Goal: Transaction & Acquisition: Book appointment/travel/reservation

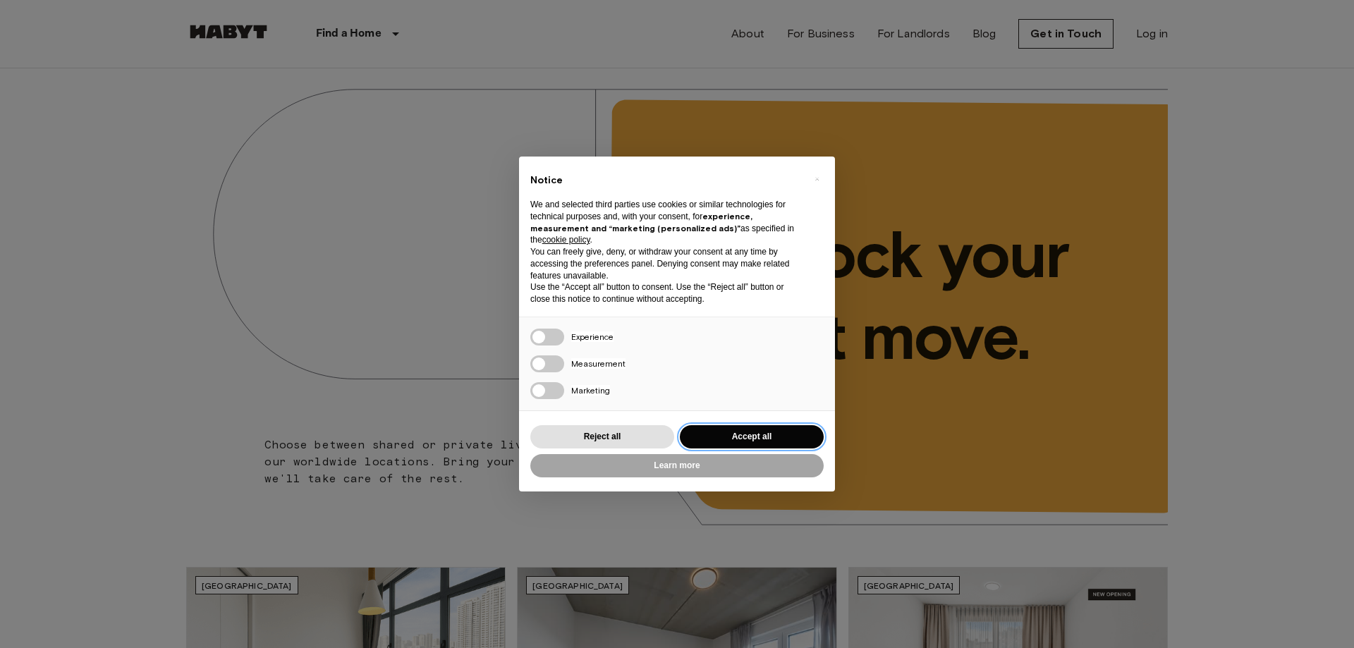
click at [776, 438] on button "Accept all" at bounding box center [752, 436] width 144 height 23
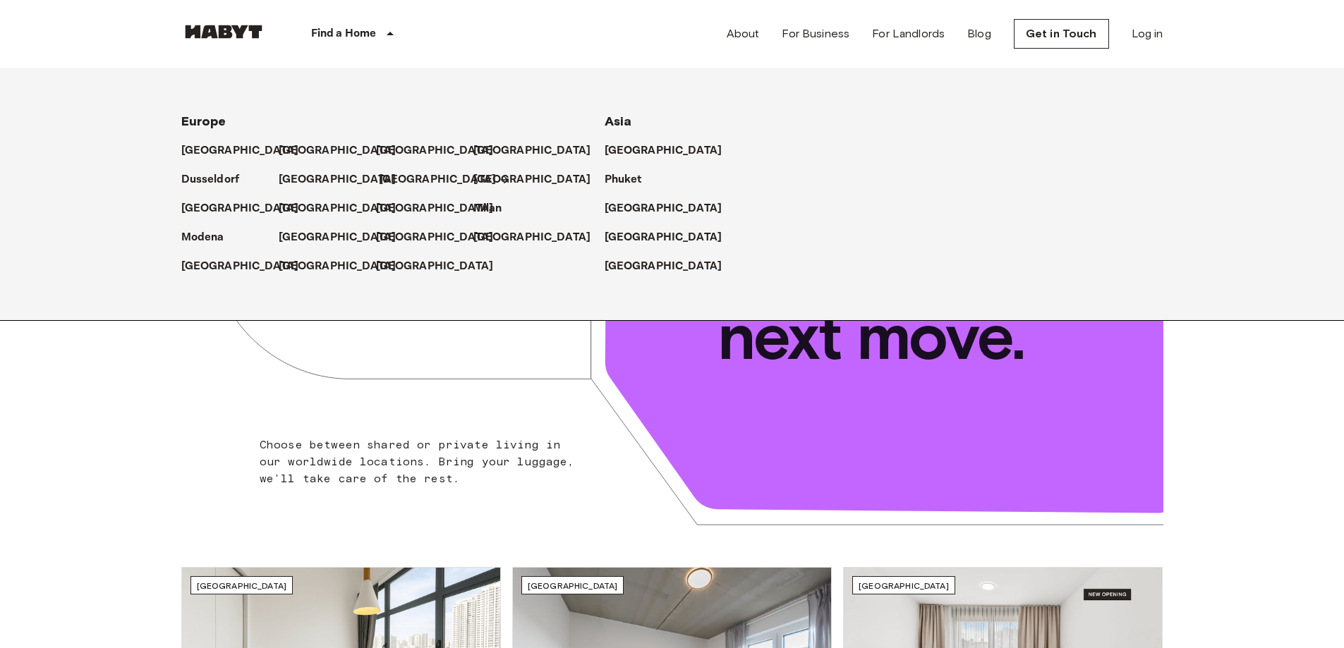
click at [398, 183] on p "[GEOGRAPHIC_DATA]" at bounding box center [438, 179] width 118 height 17
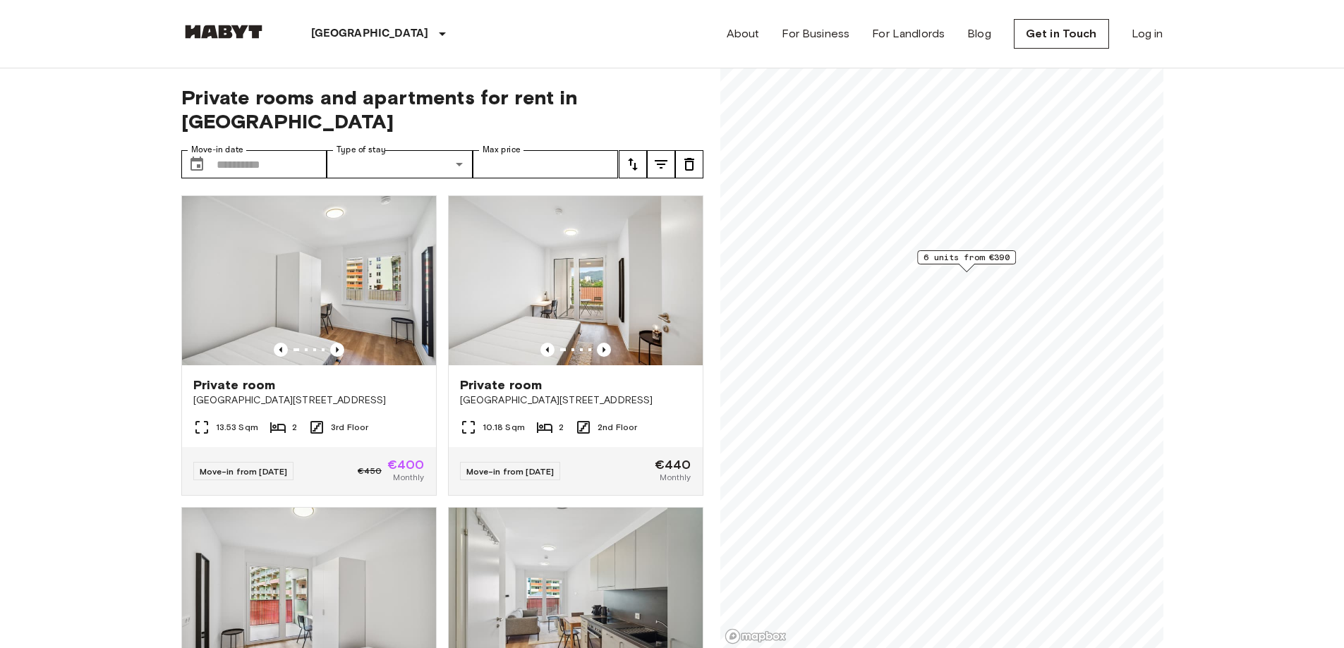
scroll to position [71, 0]
click at [246, 150] on input "Move-in date" at bounding box center [272, 164] width 111 height 28
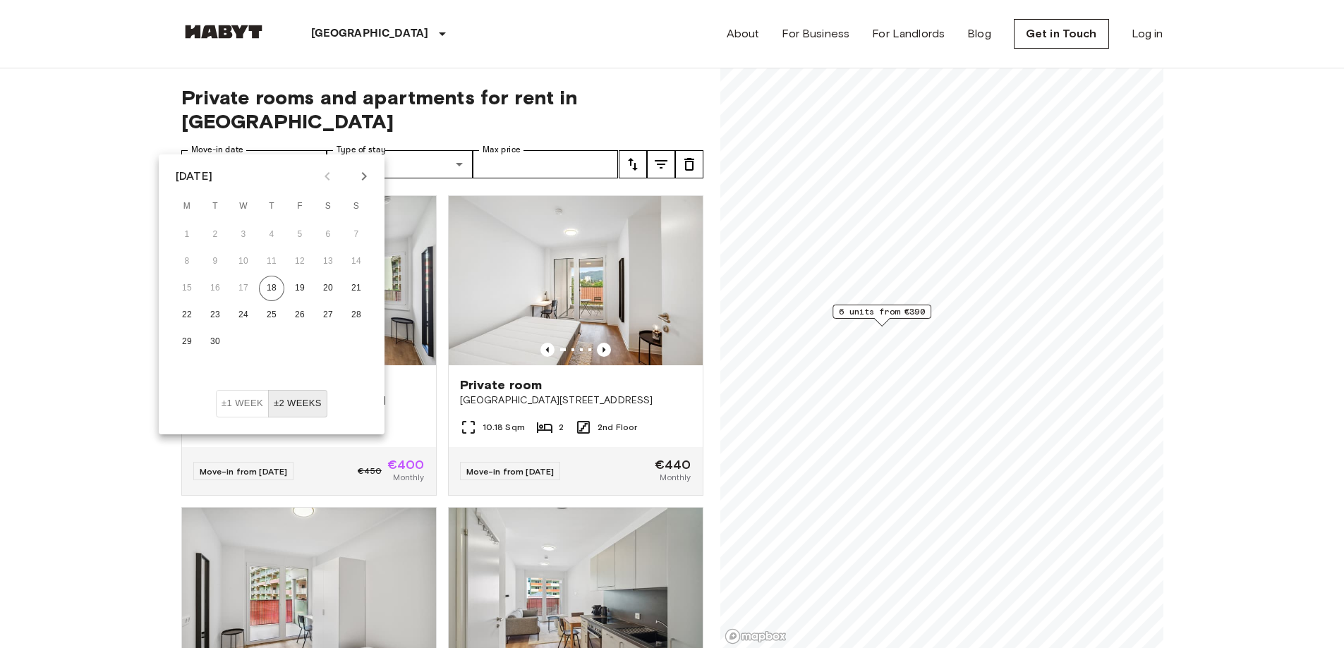
click at [364, 175] on icon "Next month" at bounding box center [364, 176] width 5 height 8
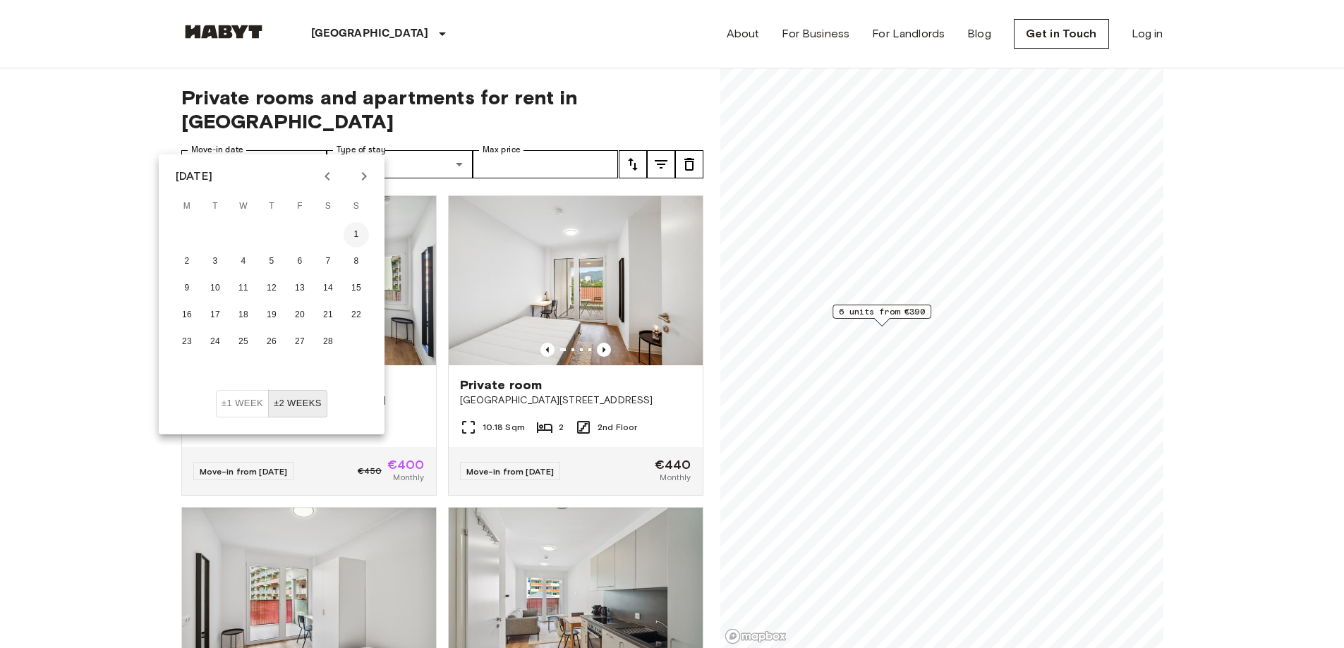
click at [361, 232] on button "1" at bounding box center [356, 234] width 25 height 25
type input "**********"
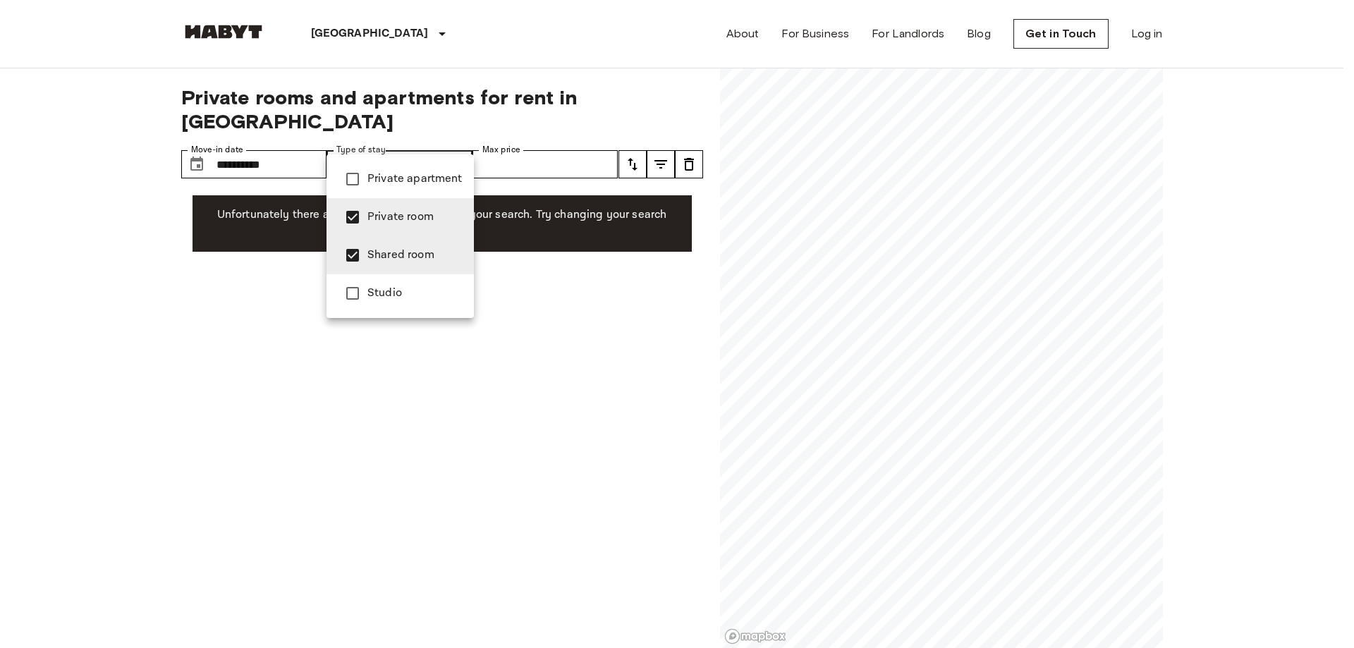
type input "**********"
click at [112, 293] on div at bounding box center [677, 324] width 1354 height 648
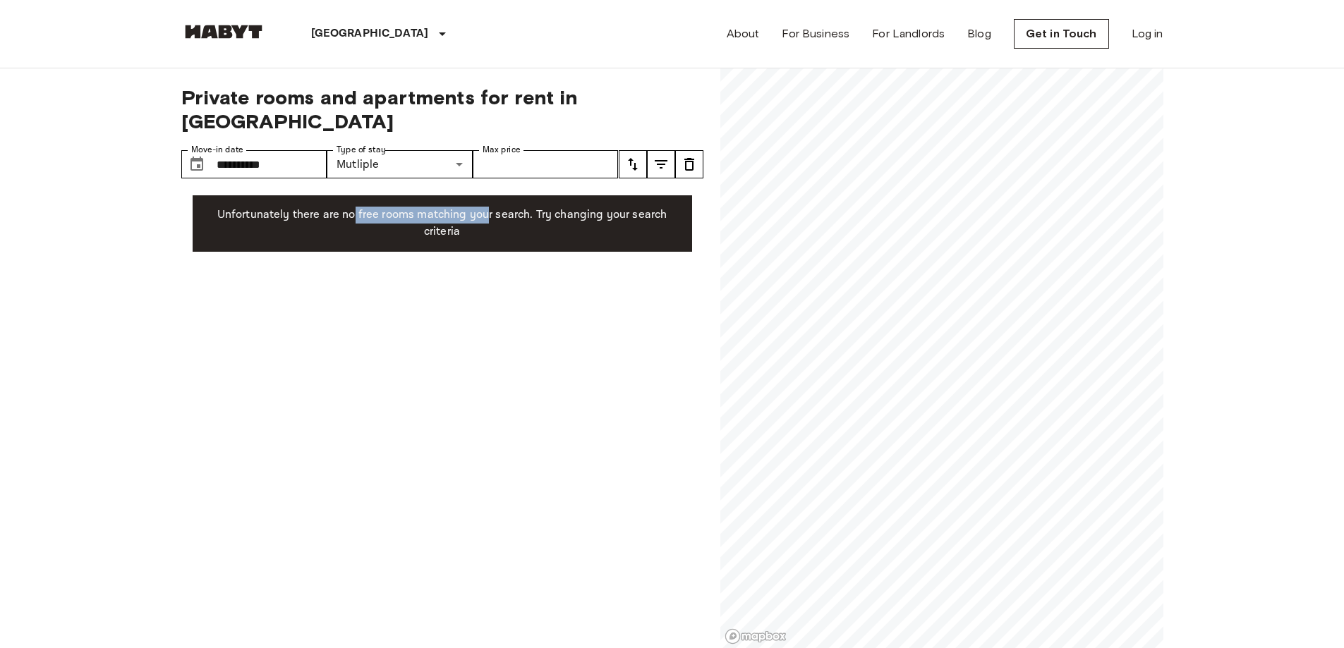
drag, startPoint x: 356, startPoint y: 188, endPoint x: 487, endPoint y: 205, distance: 132.3
click at [489, 207] on p "Unfortunately there are no free rooms matching your search. Try changing your s…" at bounding box center [442, 224] width 477 height 34
click at [487, 207] on p "Unfortunately there are no free rooms matching your search. Try changing your s…" at bounding box center [442, 224] width 477 height 34
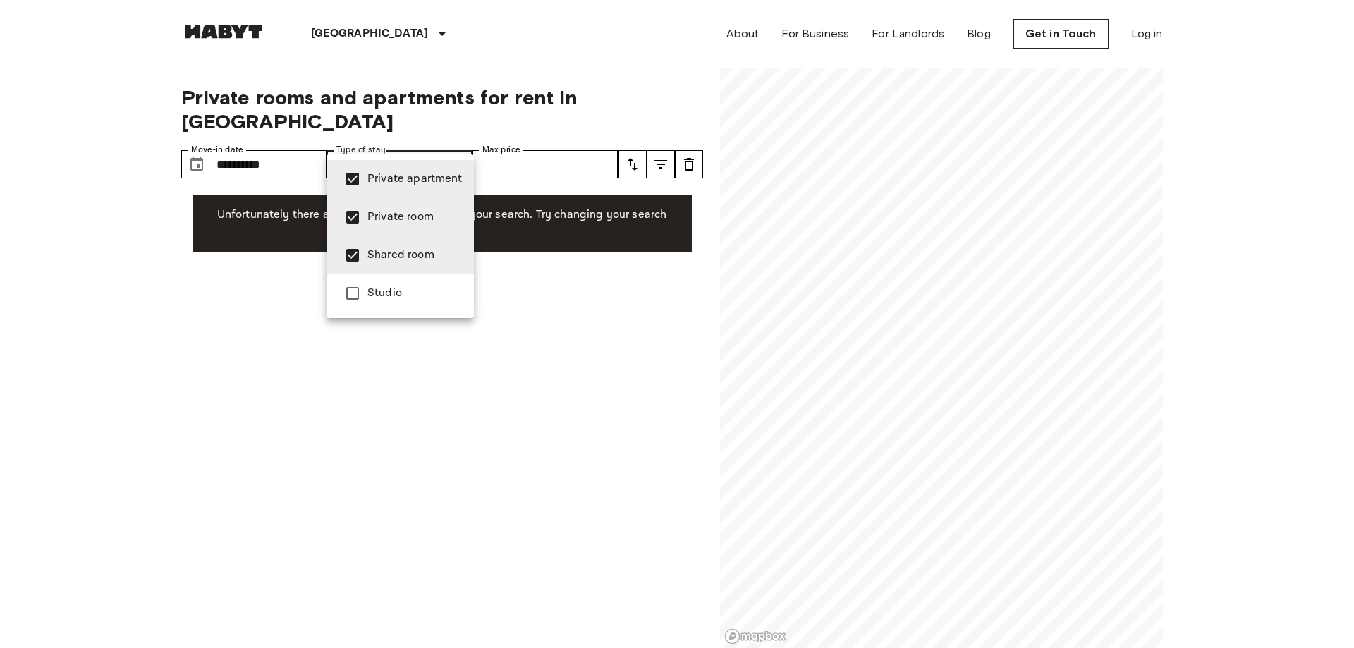
click at [554, 260] on div at bounding box center [677, 324] width 1354 height 648
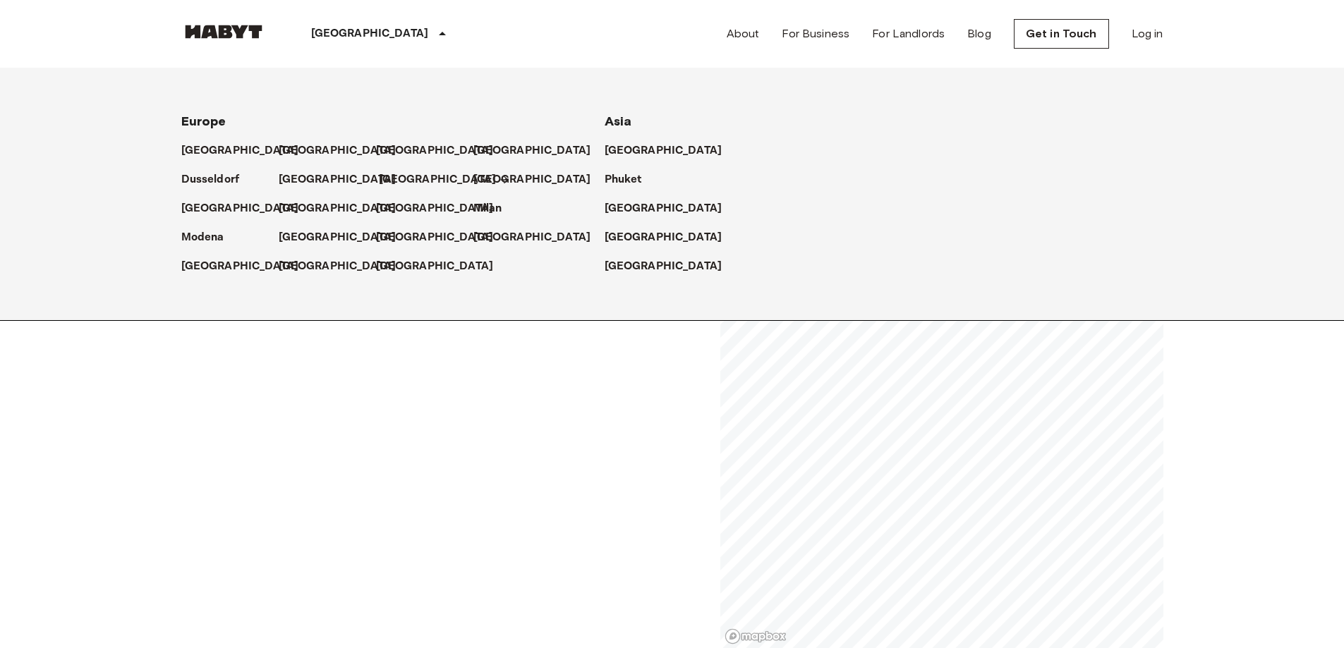
click at [384, 177] on p "[GEOGRAPHIC_DATA]" at bounding box center [438, 179] width 118 height 17
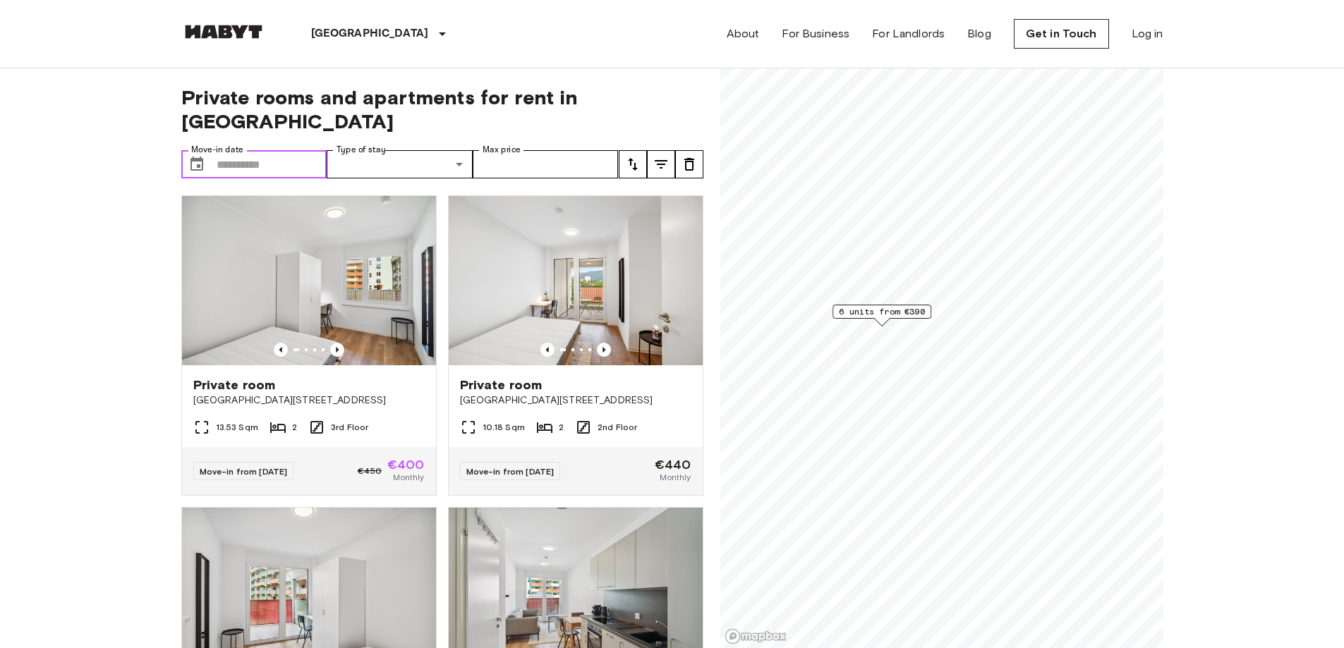
click at [269, 150] on input "Move-in date" at bounding box center [272, 164] width 111 height 28
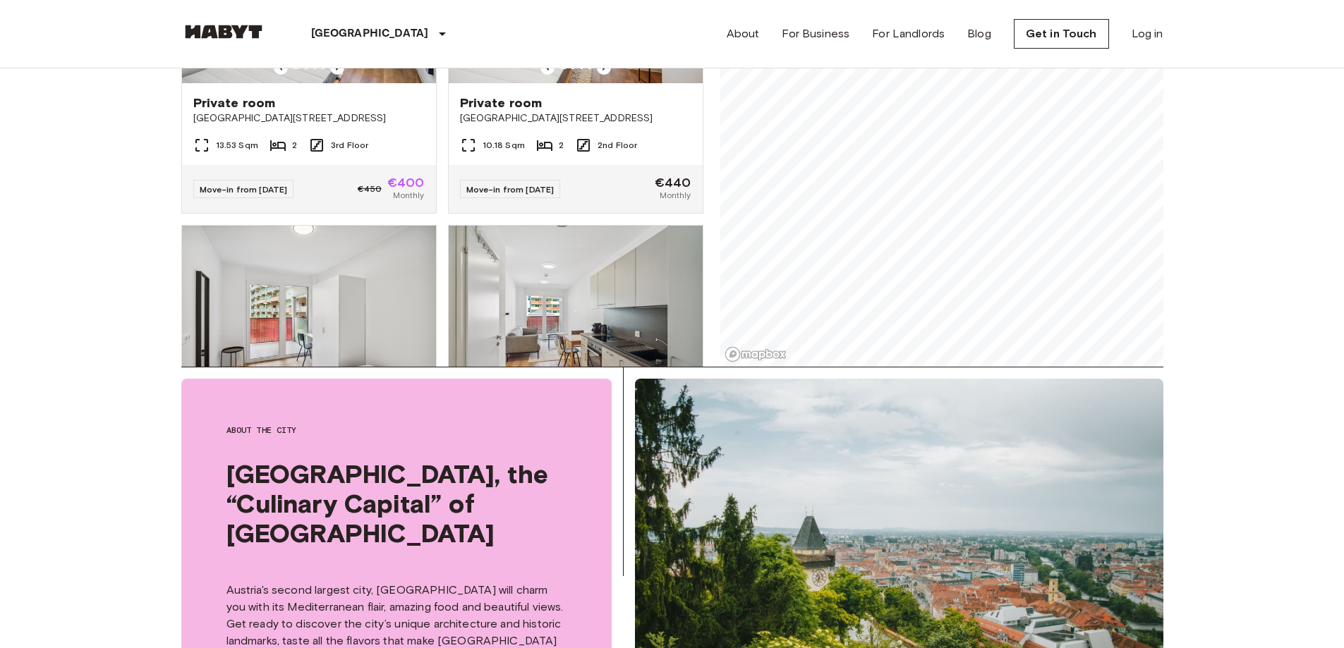
scroll to position [212, 0]
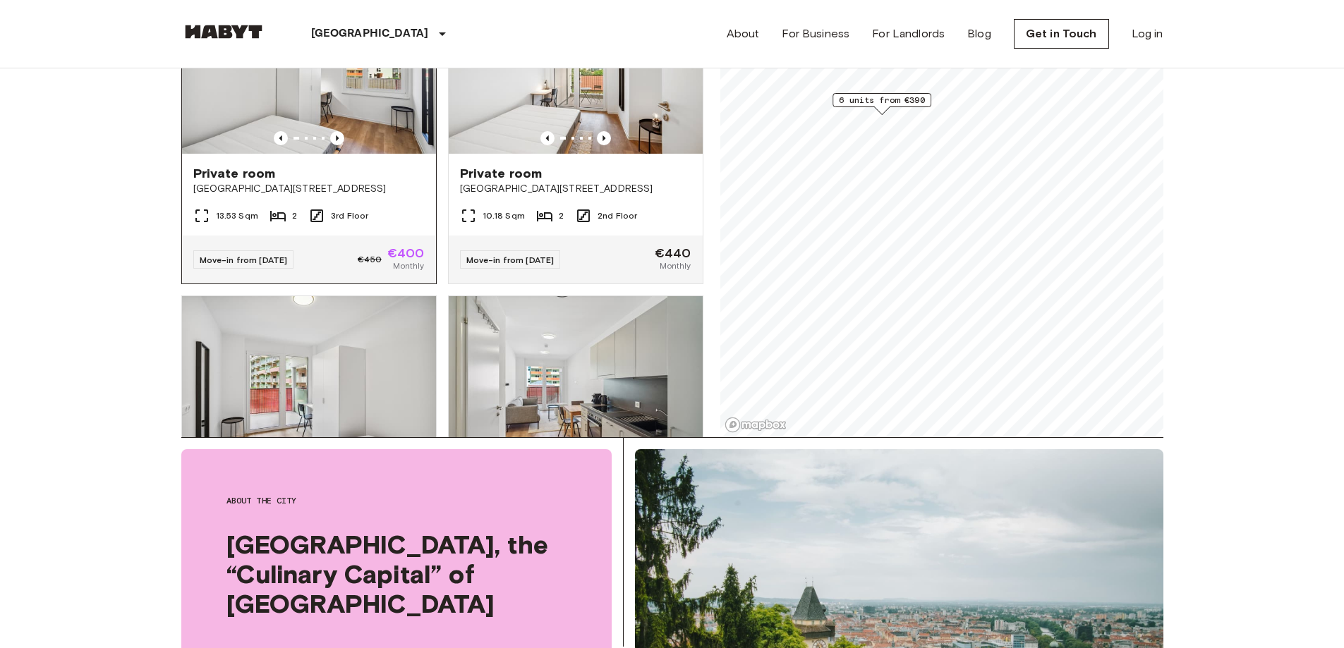
click at [375, 207] on div "13.53 Sqm 2 3rd Floor" at bounding box center [309, 221] width 254 height 28
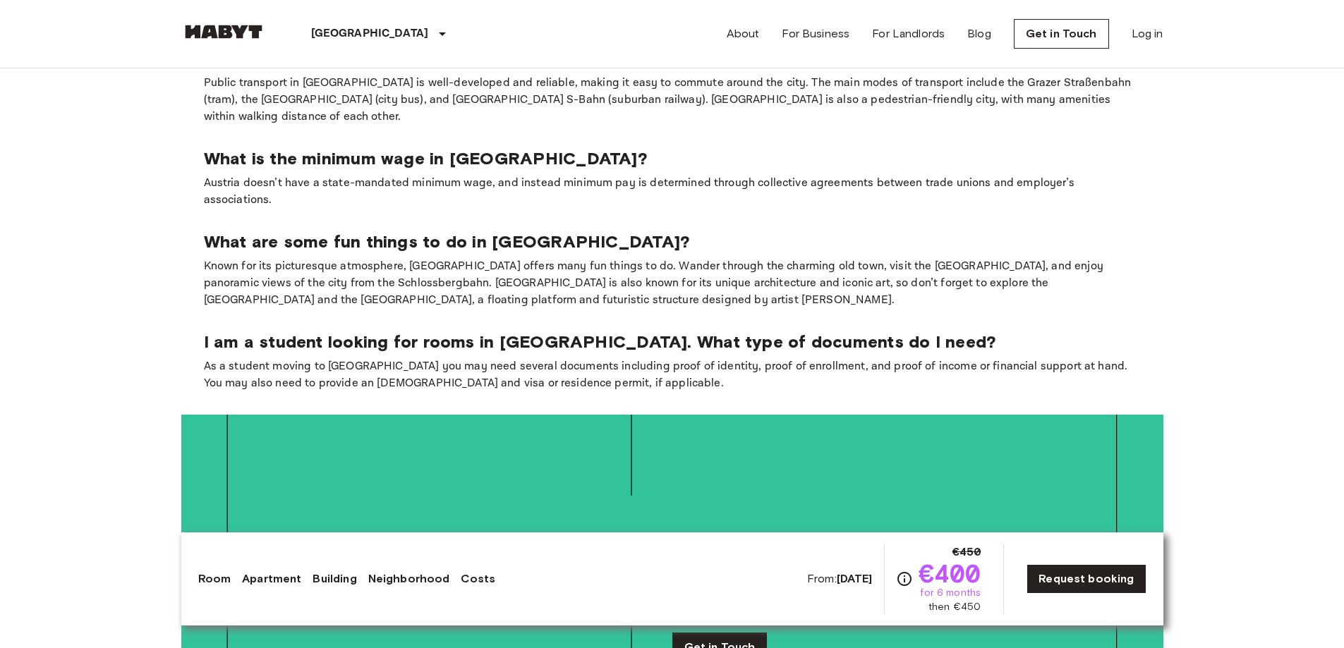
scroll to position [2892, 0]
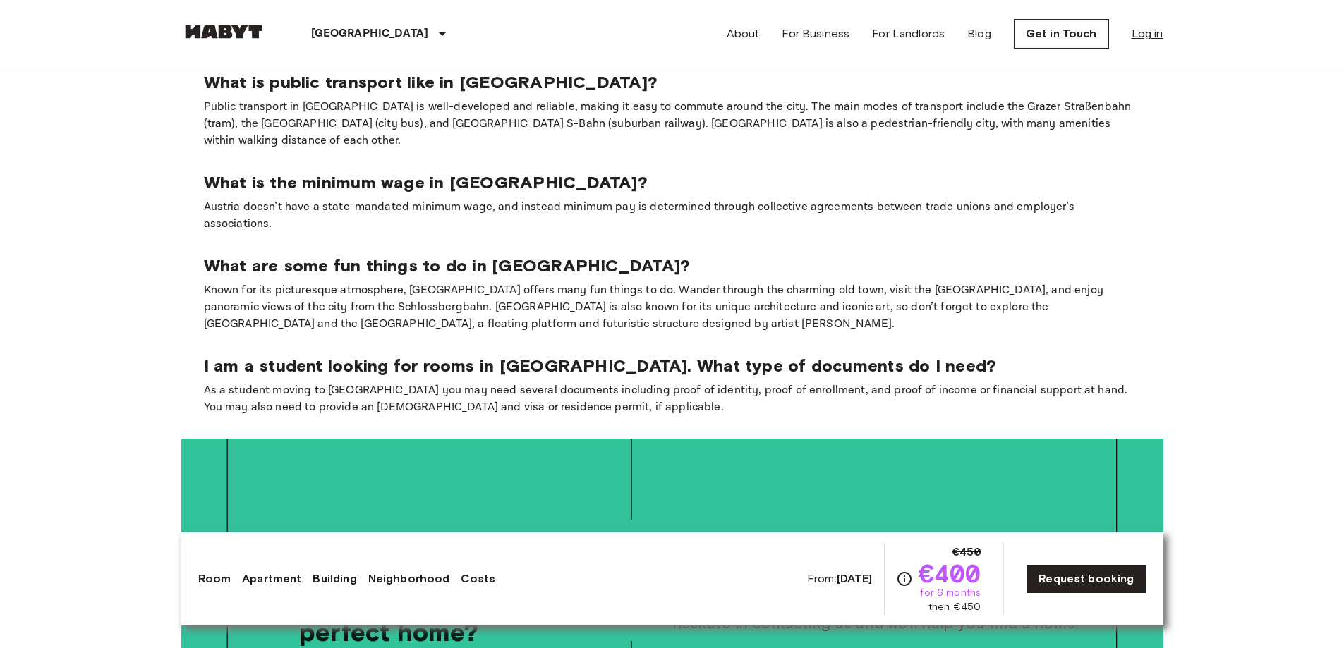
click at [1151, 39] on link "Log in" at bounding box center [1147, 33] width 32 height 17
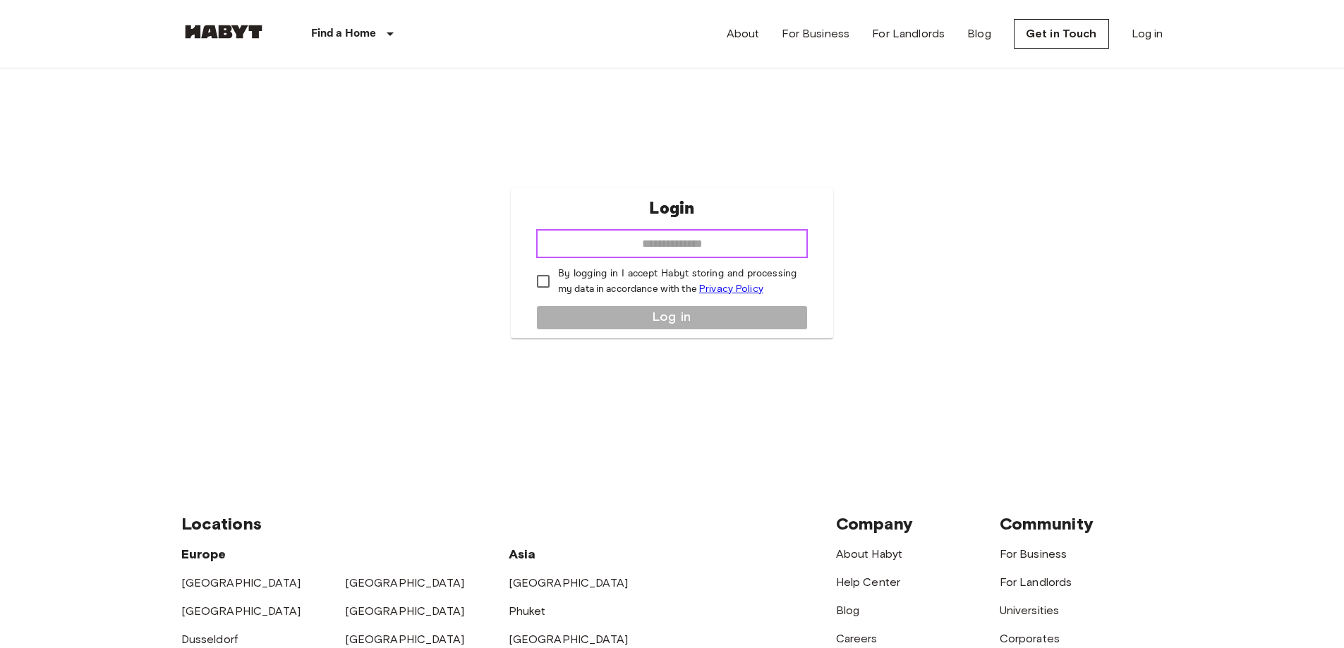
click at [604, 239] on input "email" at bounding box center [672, 244] width 272 height 28
paste input "**********"
type input "**********"
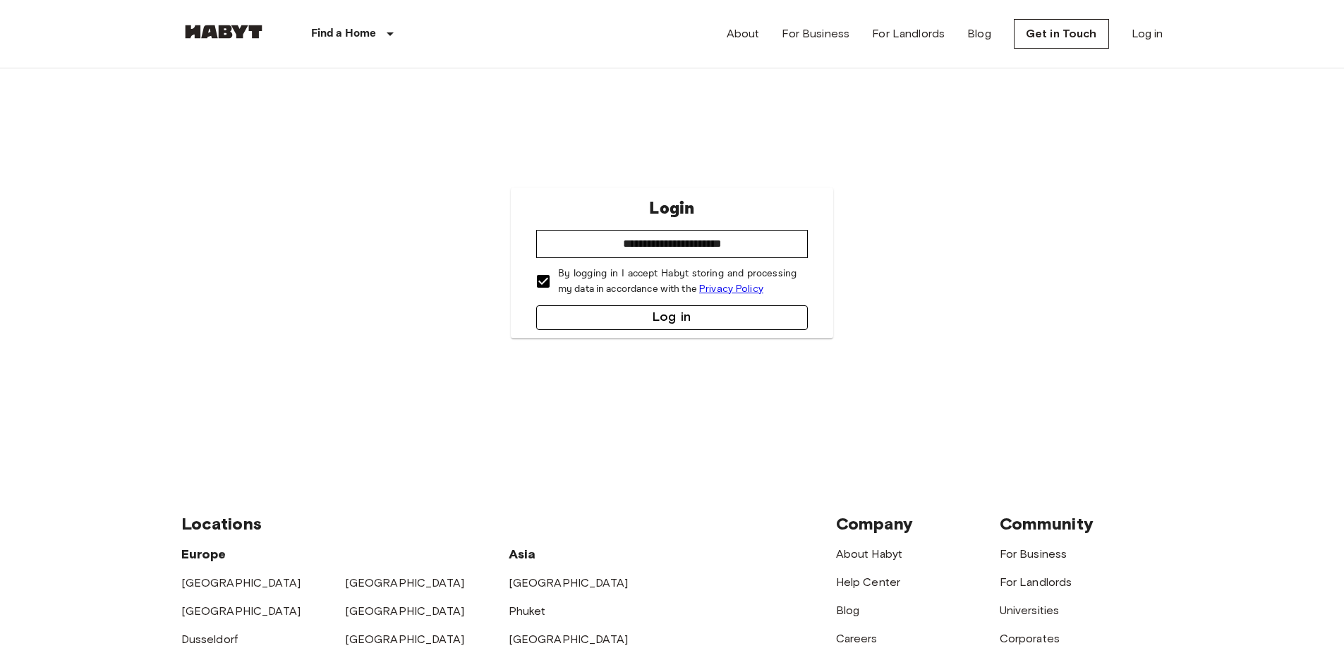
click at [616, 320] on button "Log in" at bounding box center [672, 317] width 272 height 25
